Goal: Information Seeking & Learning: Learn about a topic

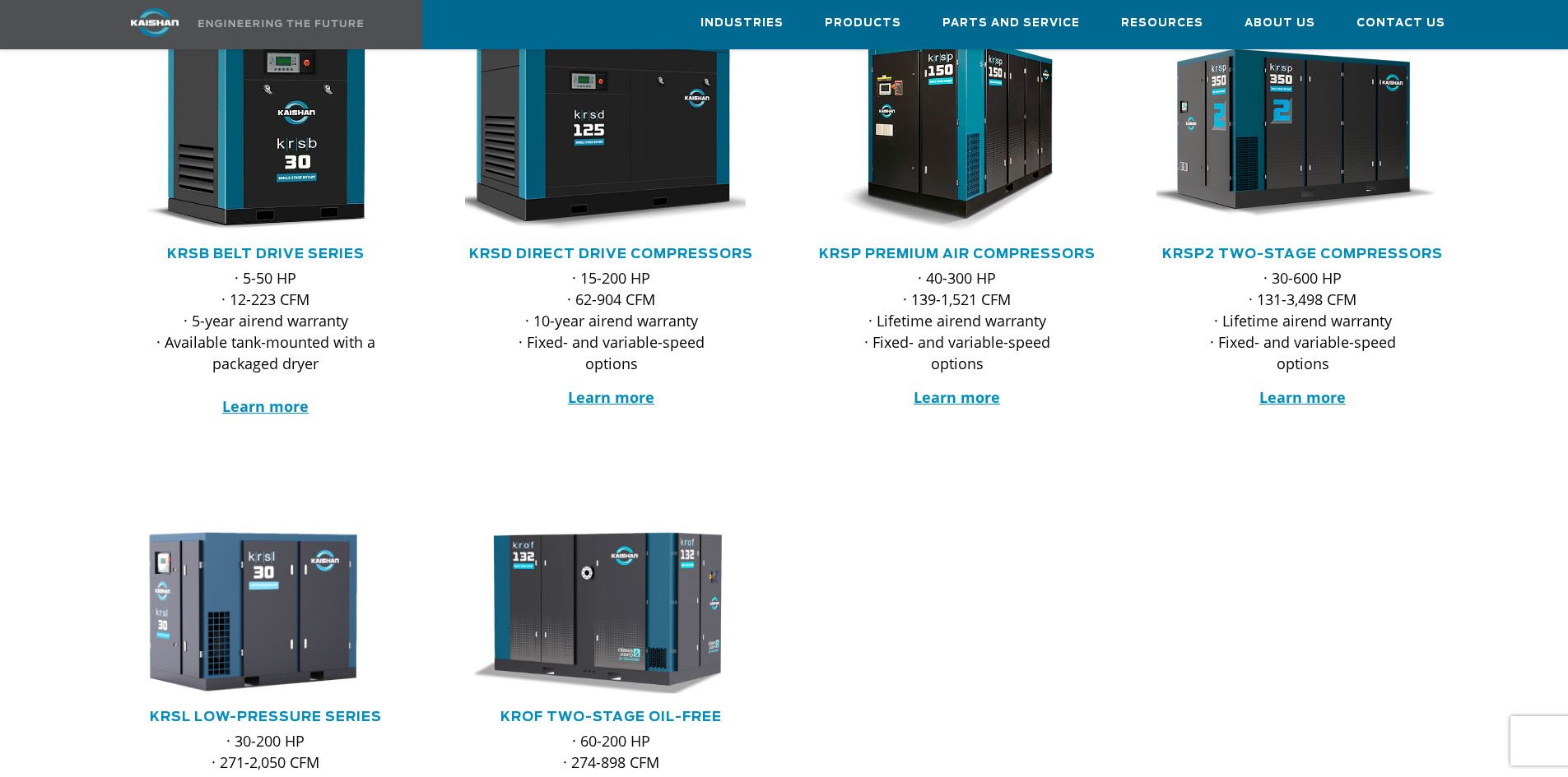
scroll to position [329, 0]
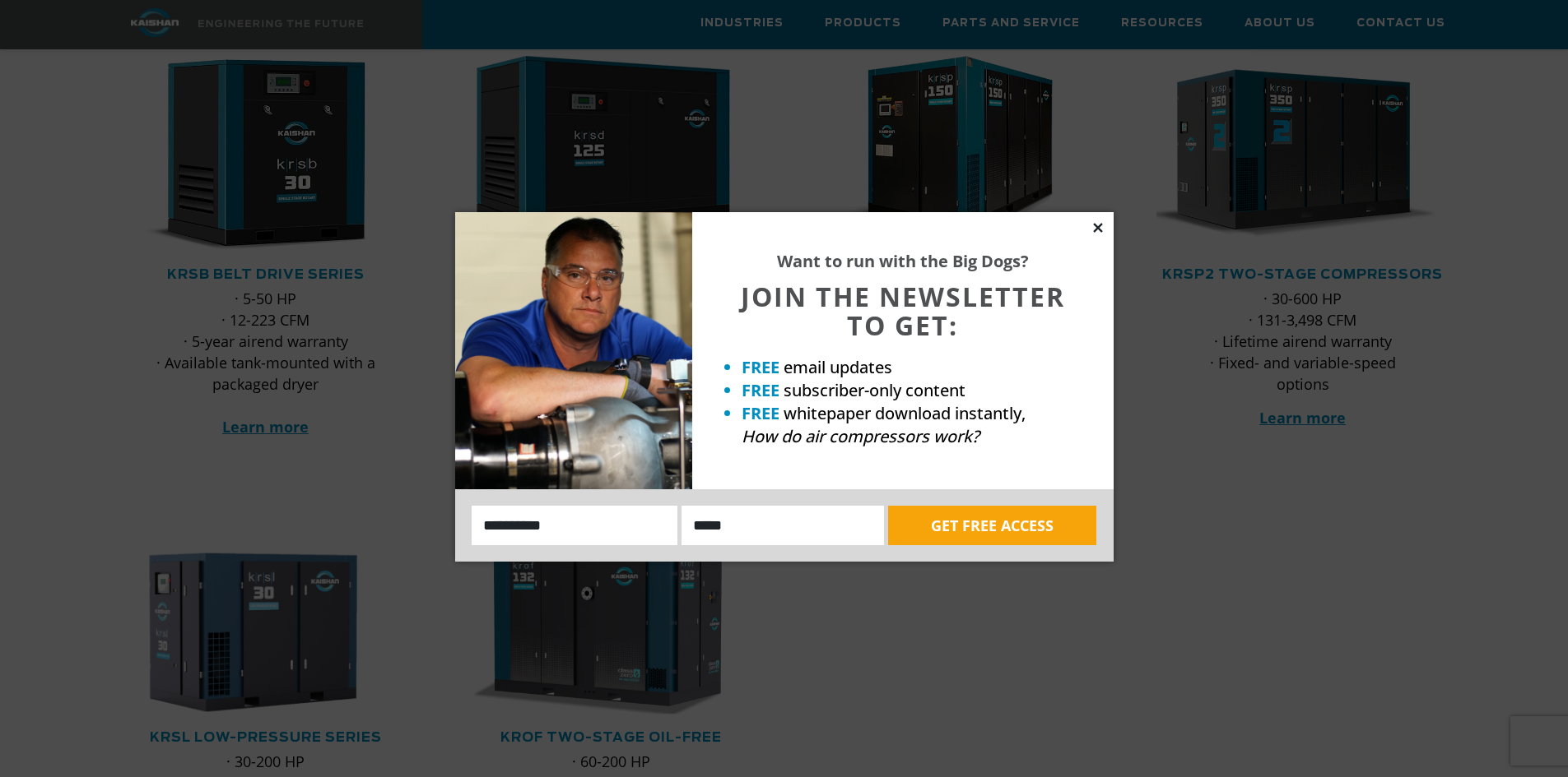
click at [1098, 225] on icon at bounding box center [1098, 228] width 15 height 15
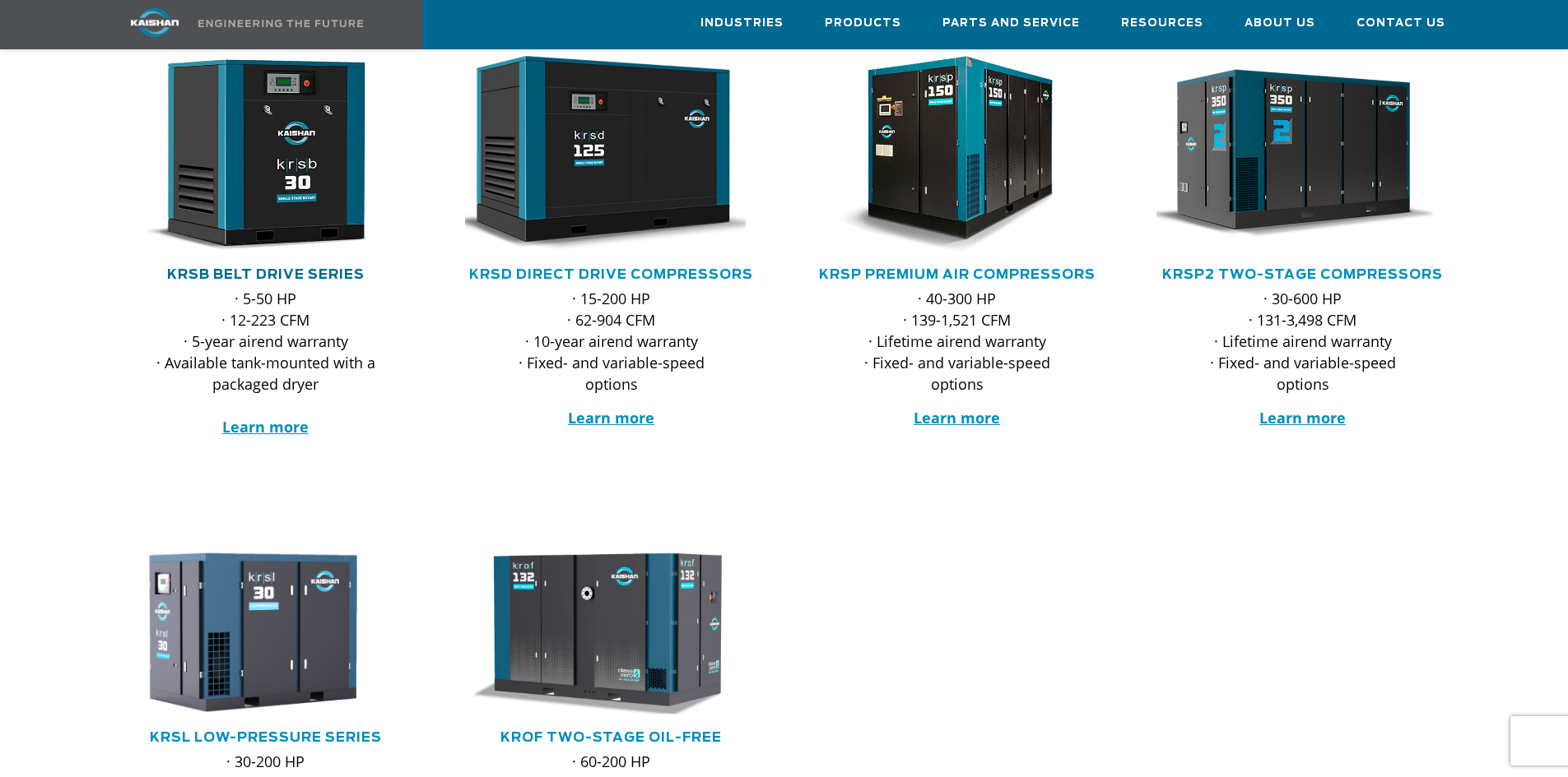
click at [342, 268] on link "KRSB Belt Drive Series" at bounding box center [266, 275] width 198 height 13
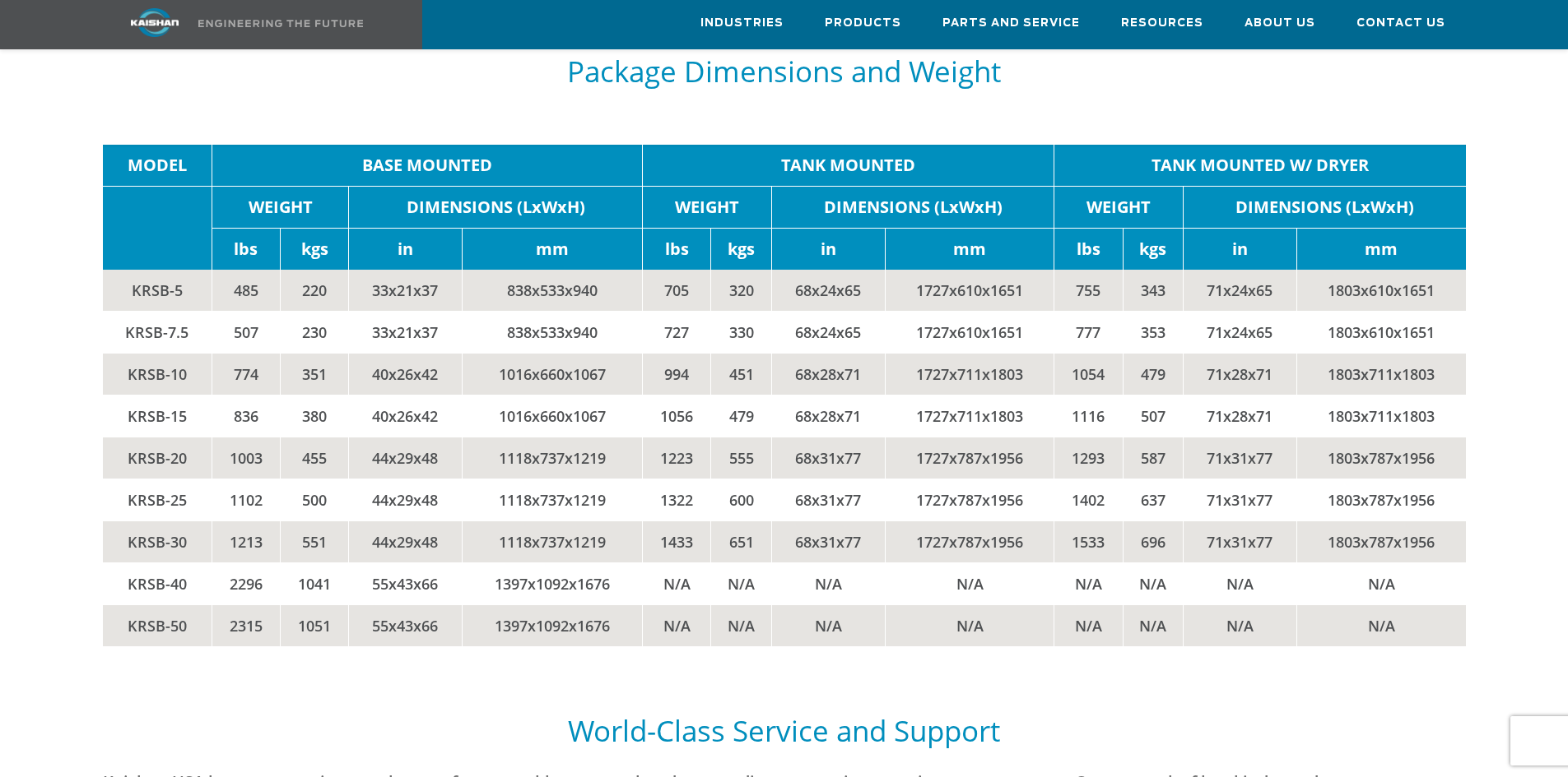
scroll to position [3538, 0]
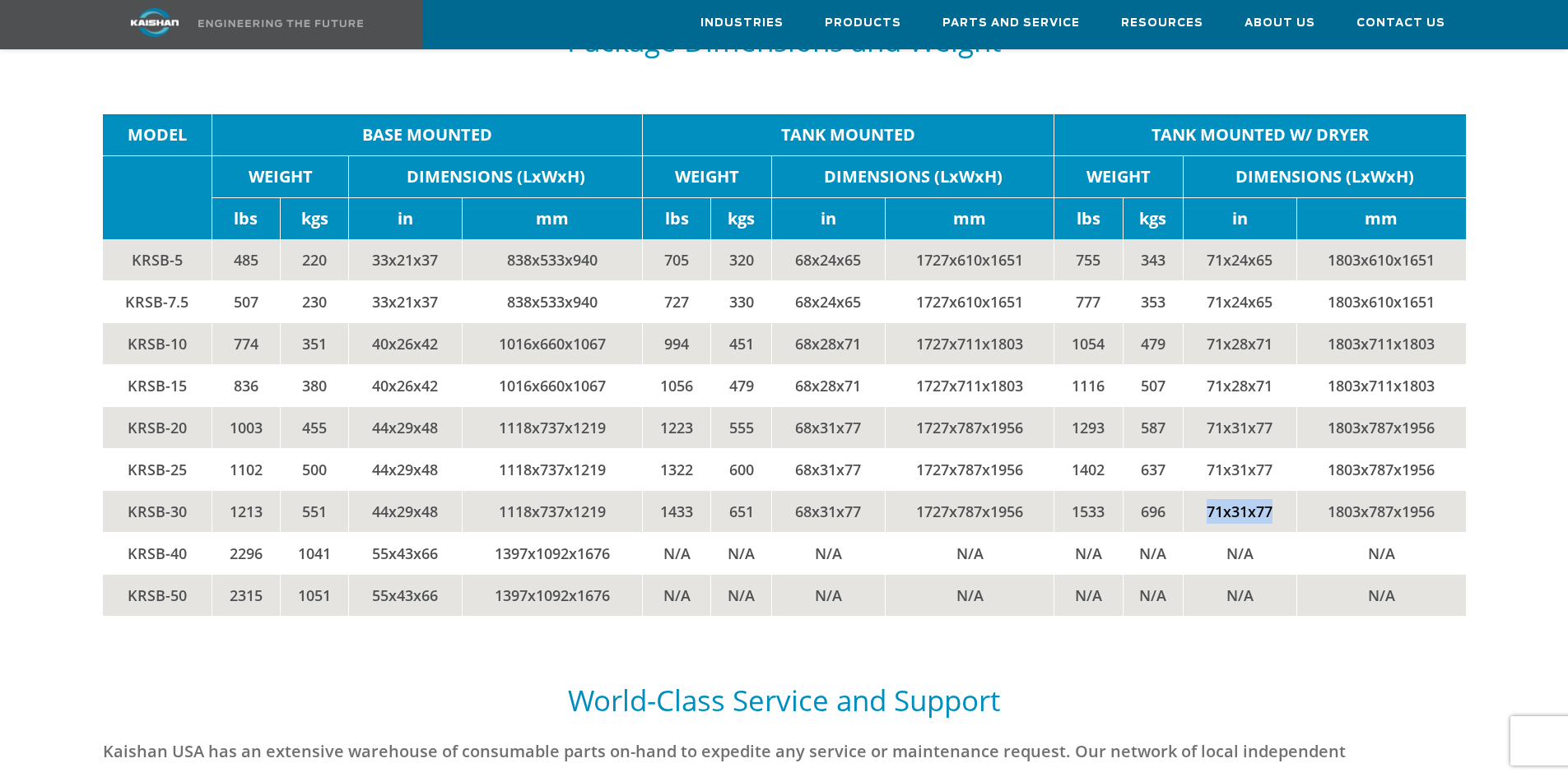
drag, startPoint x: 1272, startPoint y: 486, endPoint x: 1206, endPoint y: 486, distance: 66.0
click at [1206, 490] on td "71x31x77" at bounding box center [1240, 511] width 114 height 42
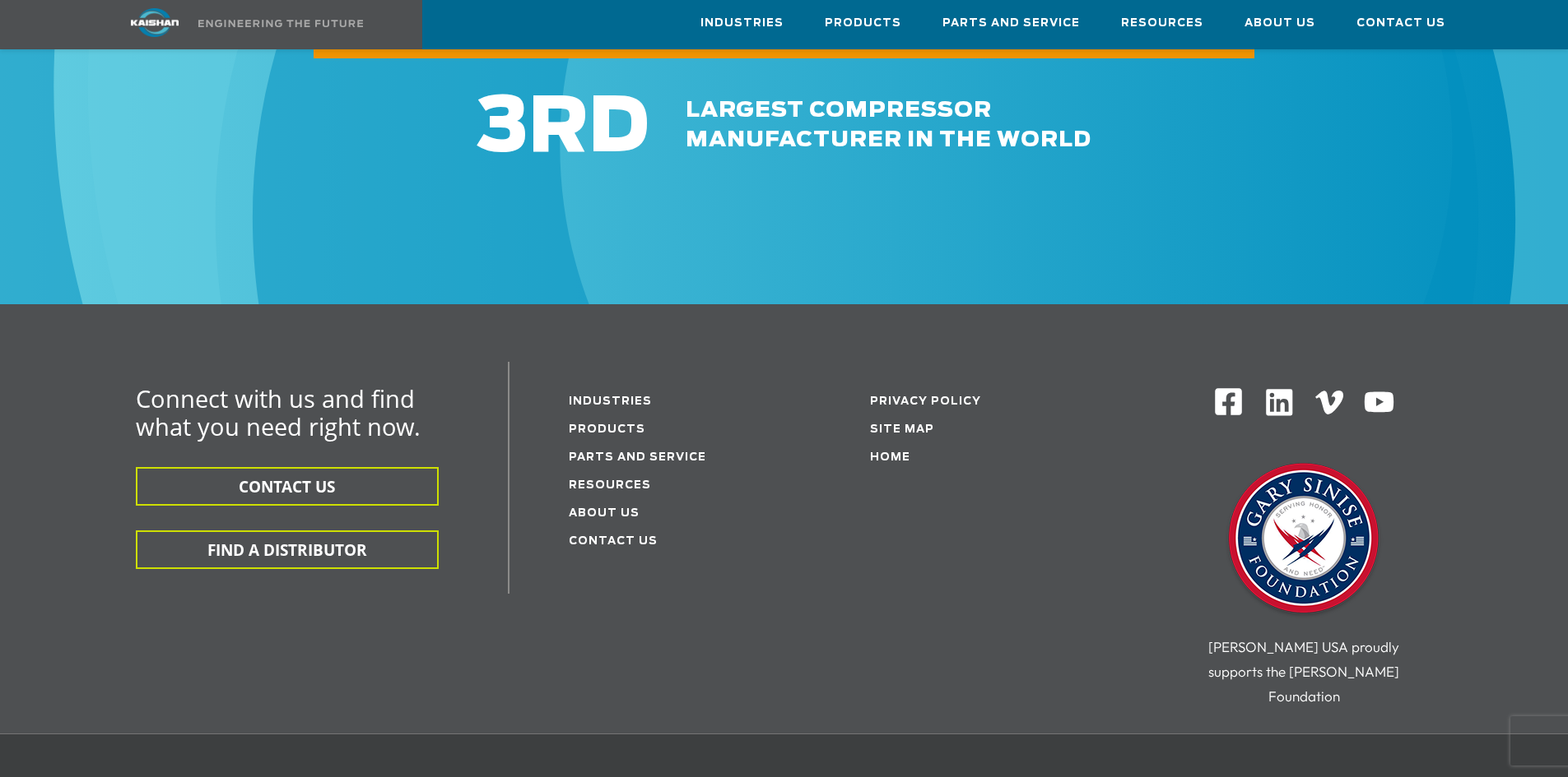
scroll to position [4936, 0]
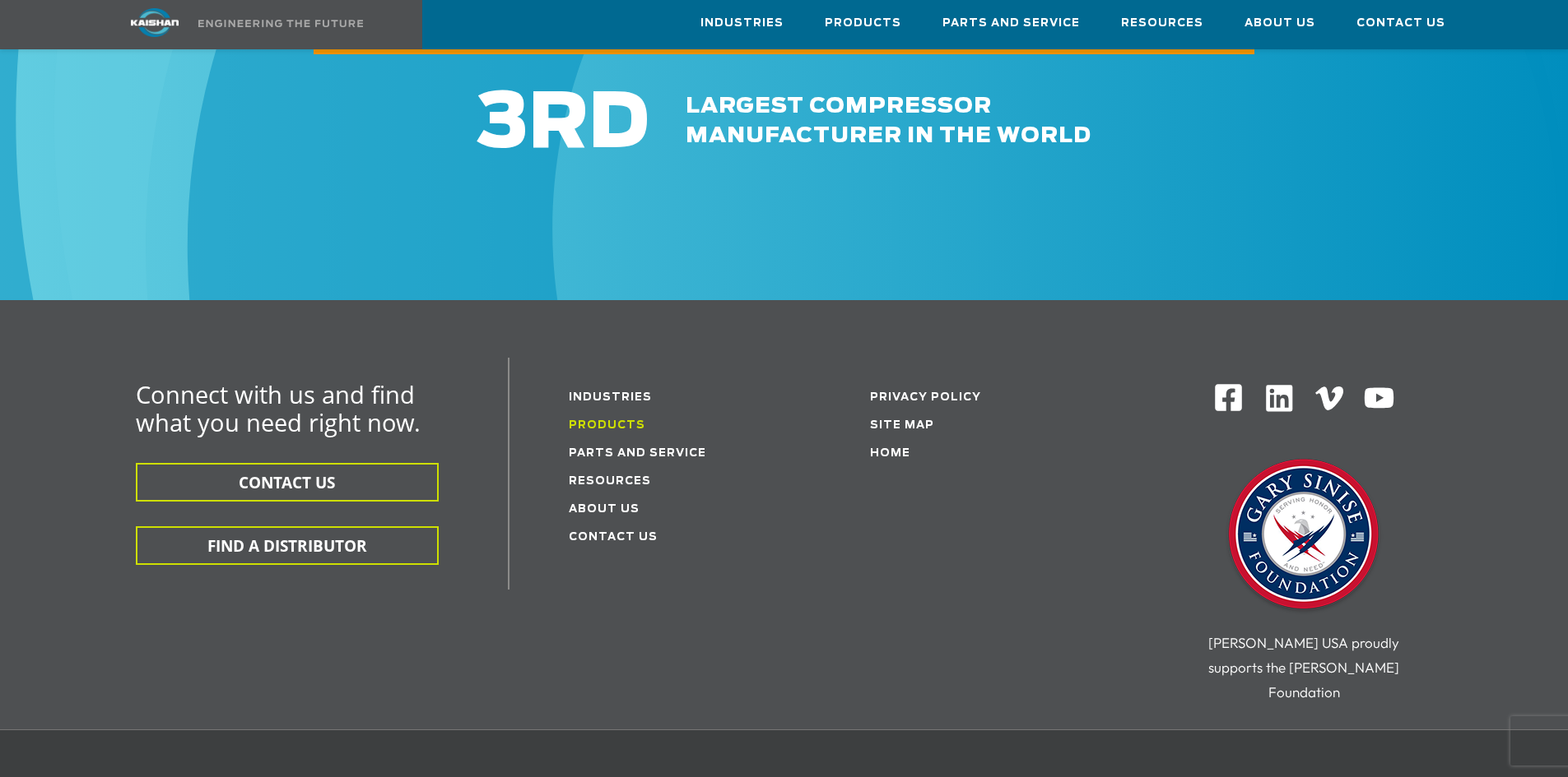
click at [610, 420] on link "Products" at bounding box center [607, 426] width 77 height 11
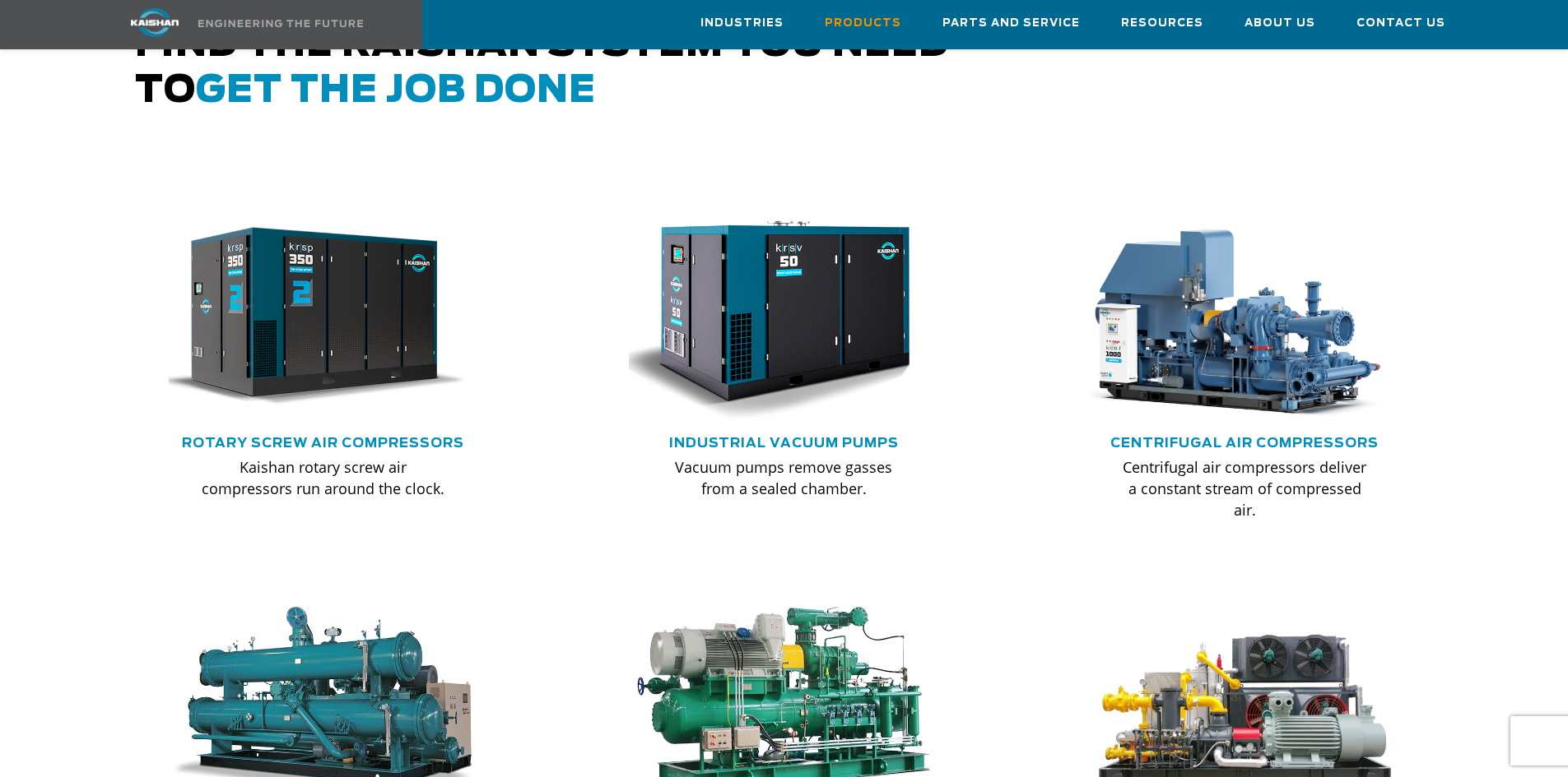
scroll to position [905, 0]
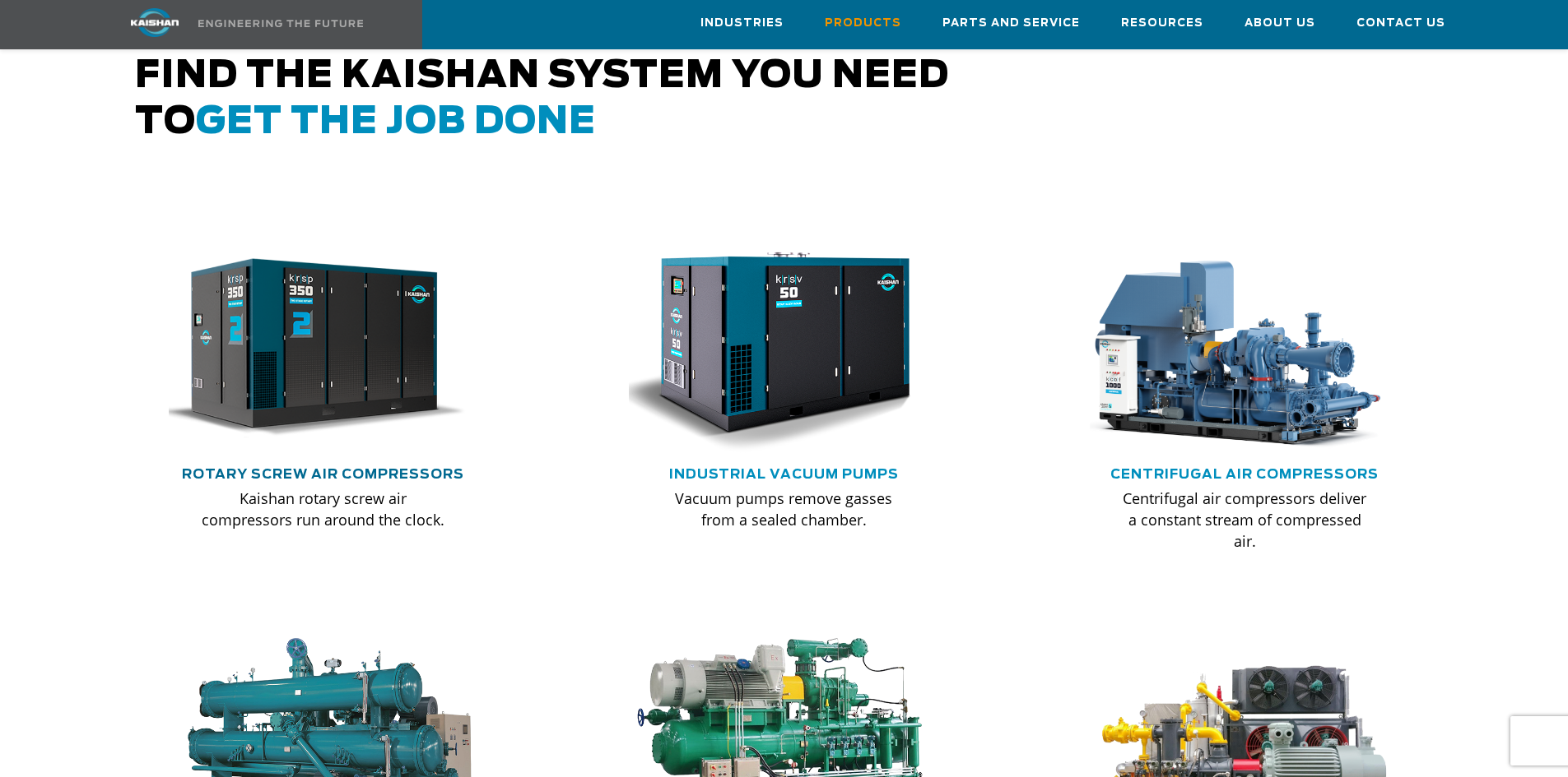
click at [367, 468] on link "Rotary Screw Air Compressors" at bounding box center [323, 475] width 283 height 13
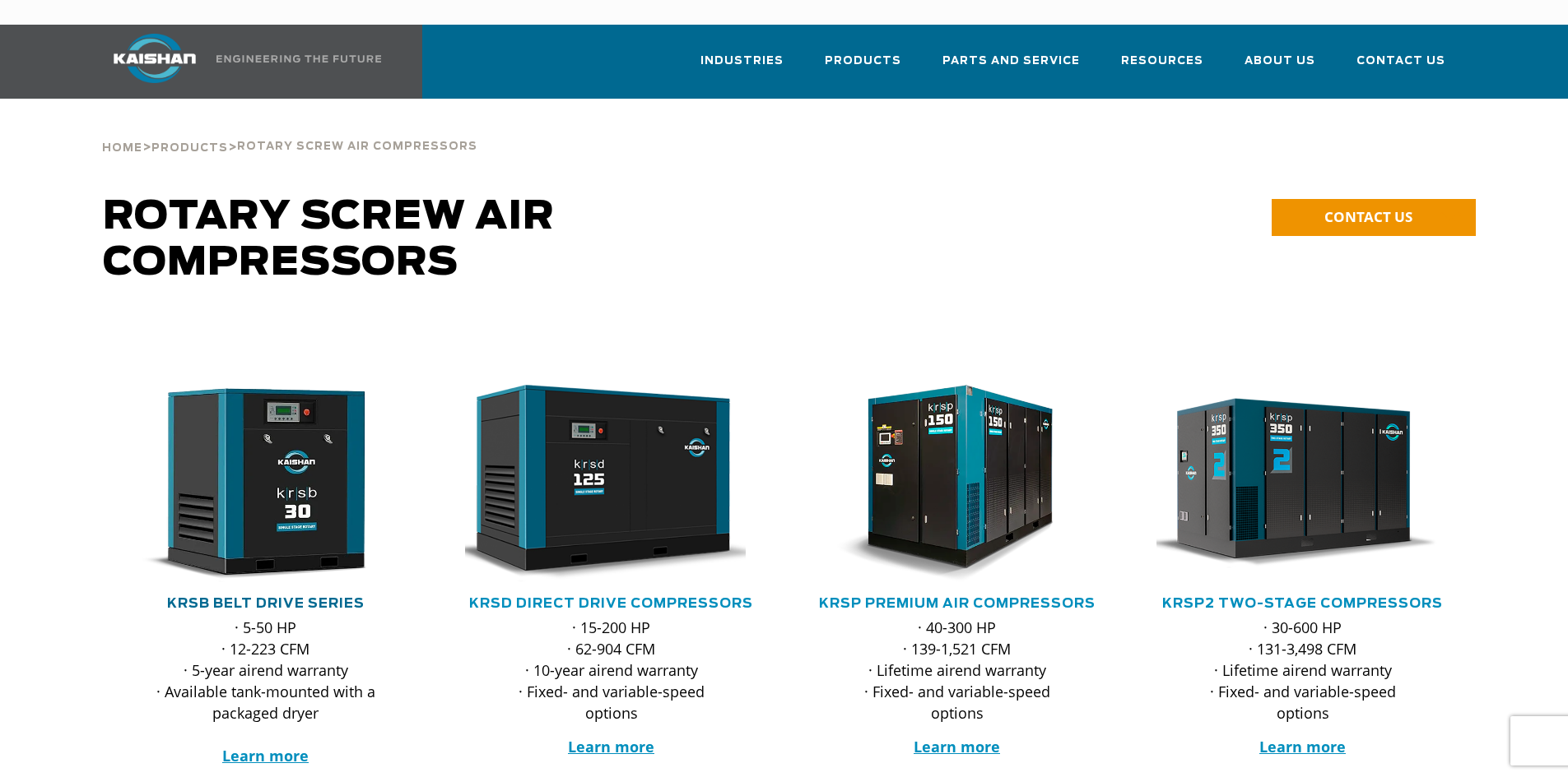
click at [348, 597] on link "KRSB Belt Drive Series" at bounding box center [266, 604] width 198 height 13
